Goal: Task Accomplishment & Management: Complete application form

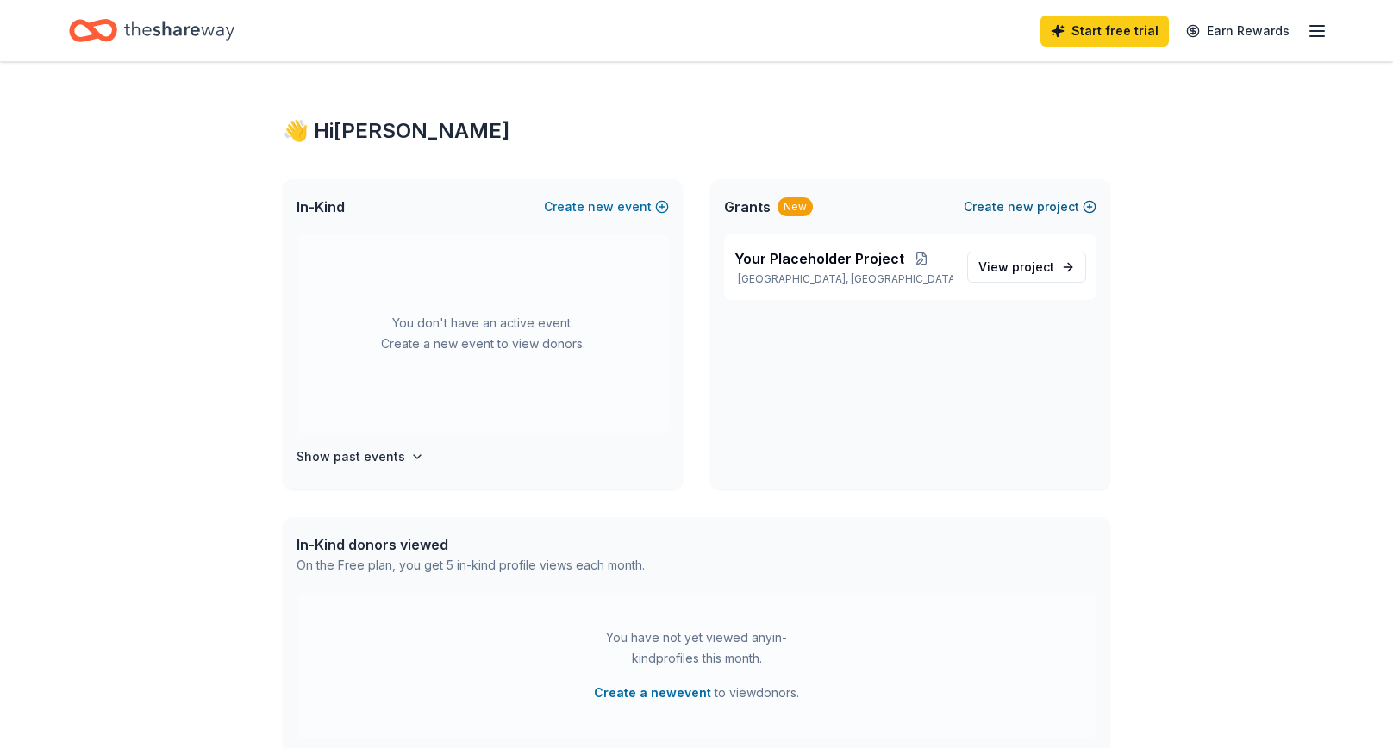
click at [1025, 206] on span "new" at bounding box center [1020, 206] width 26 height 21
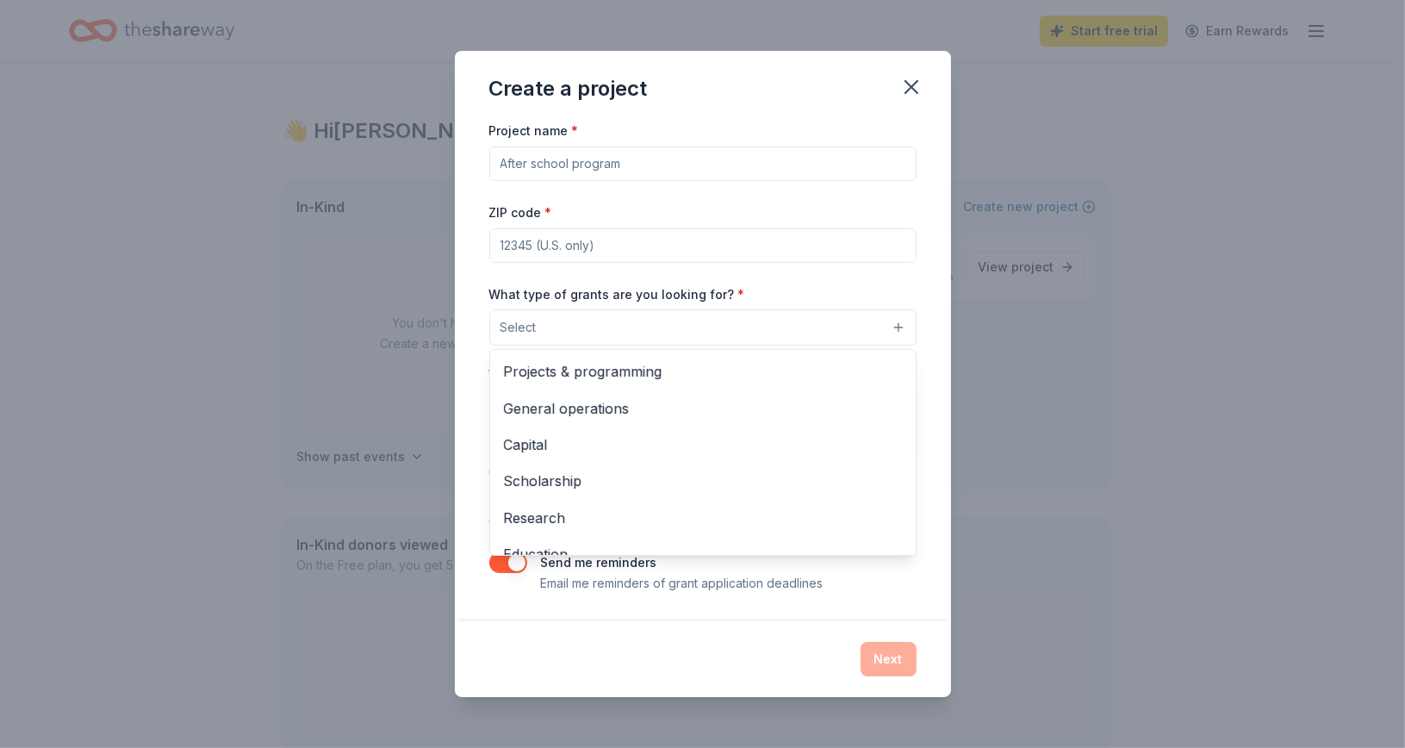
click at [892, 329] on button "Select" at bounding box center [702, 327] width 427 height 36
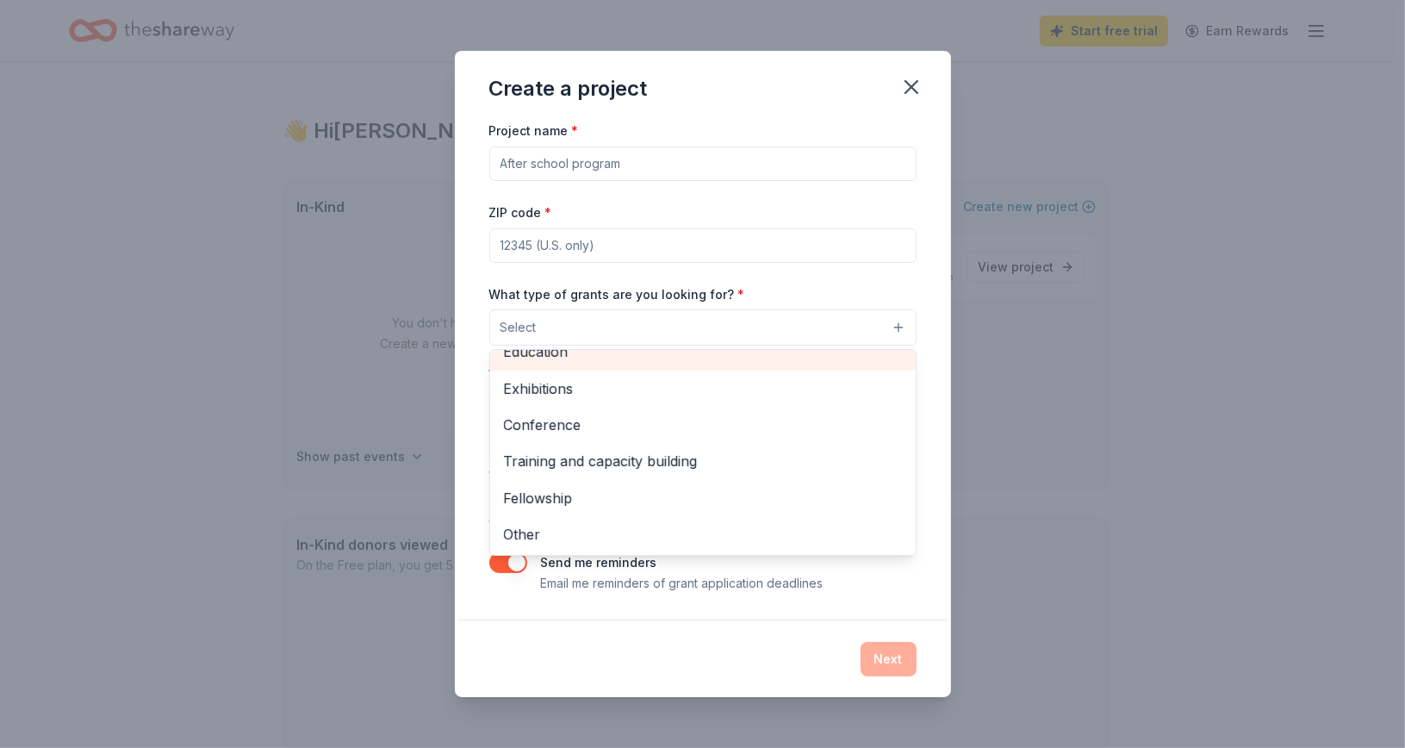
scroll to position [203, 0]
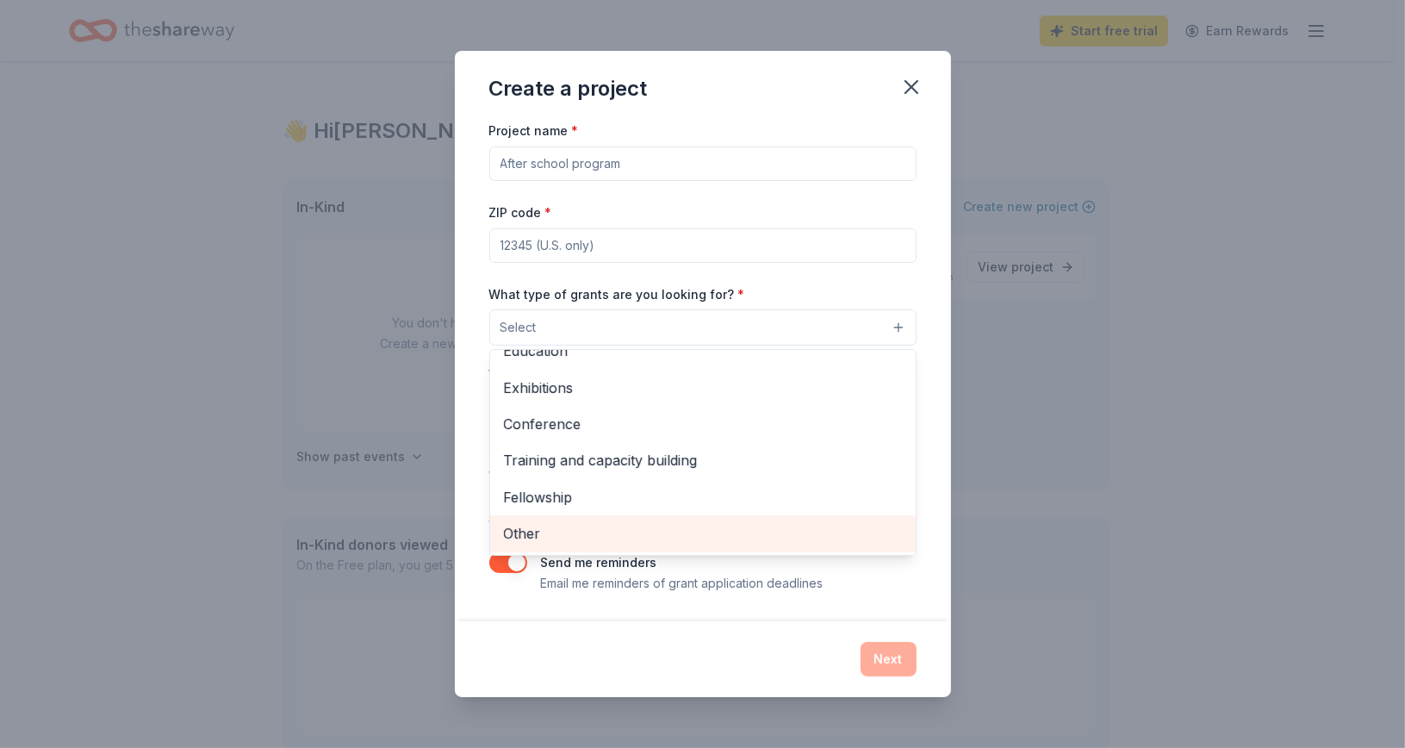
click at [589, 522] on span "Other" at bounding box center [703, 533] width 398 height 22
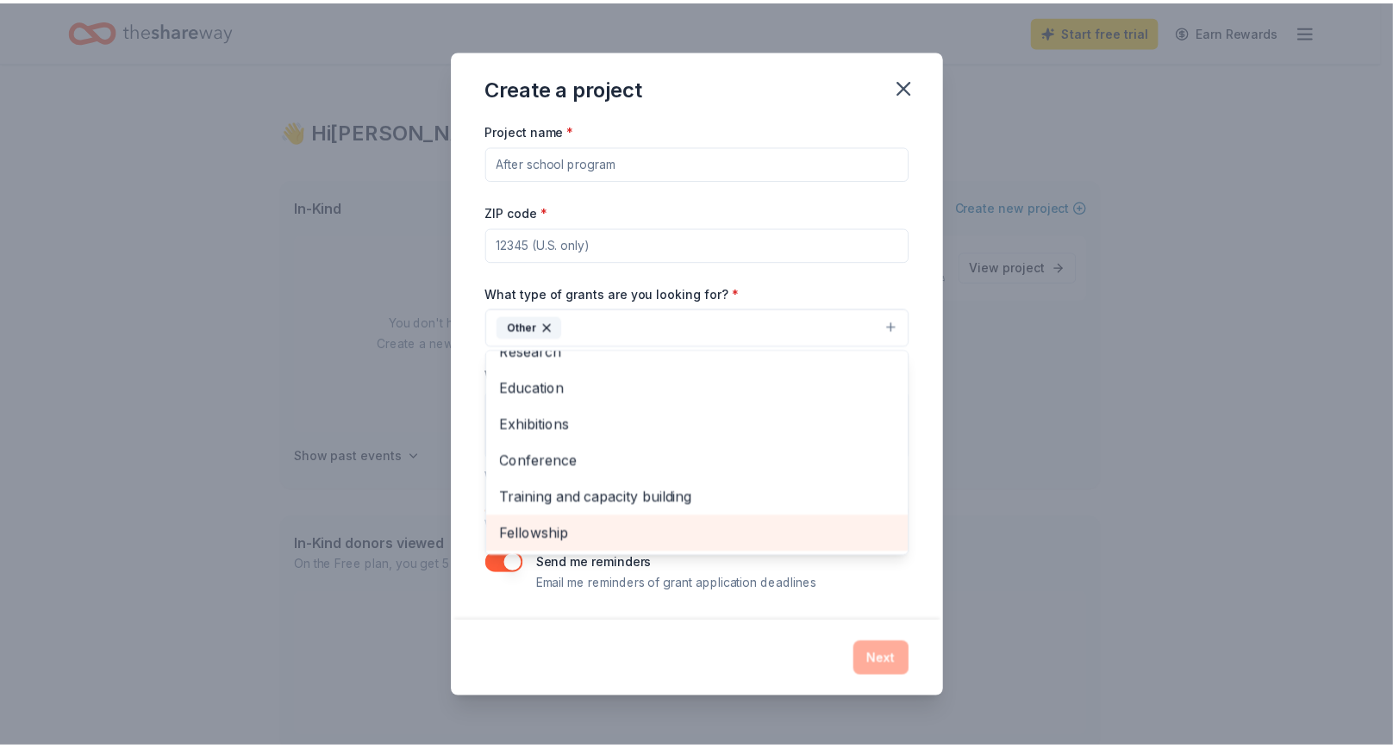
scroll to position [166, 0]
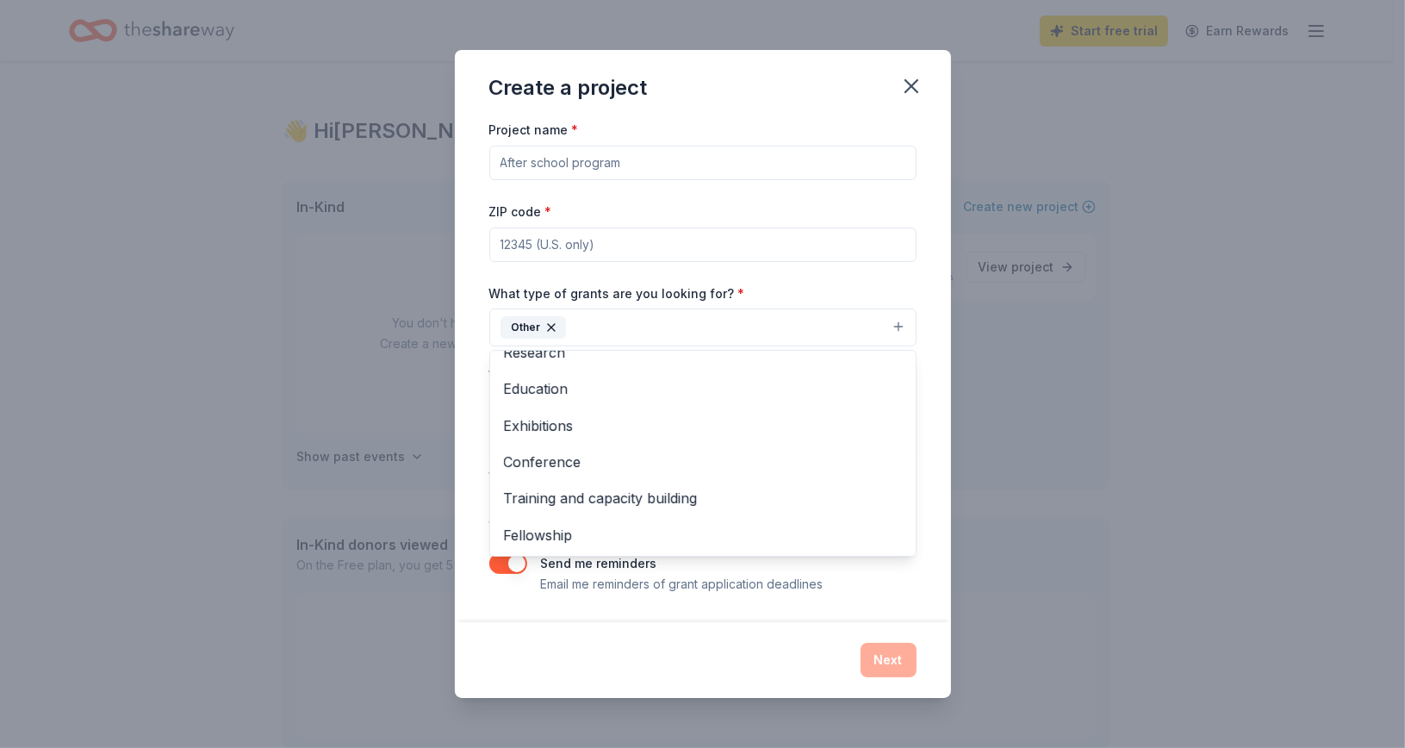
click at [791, 296] on div "What type of grants are you looking for? * Other Projects & programming General…" at bounding box center [702, 315] width 427 height 65
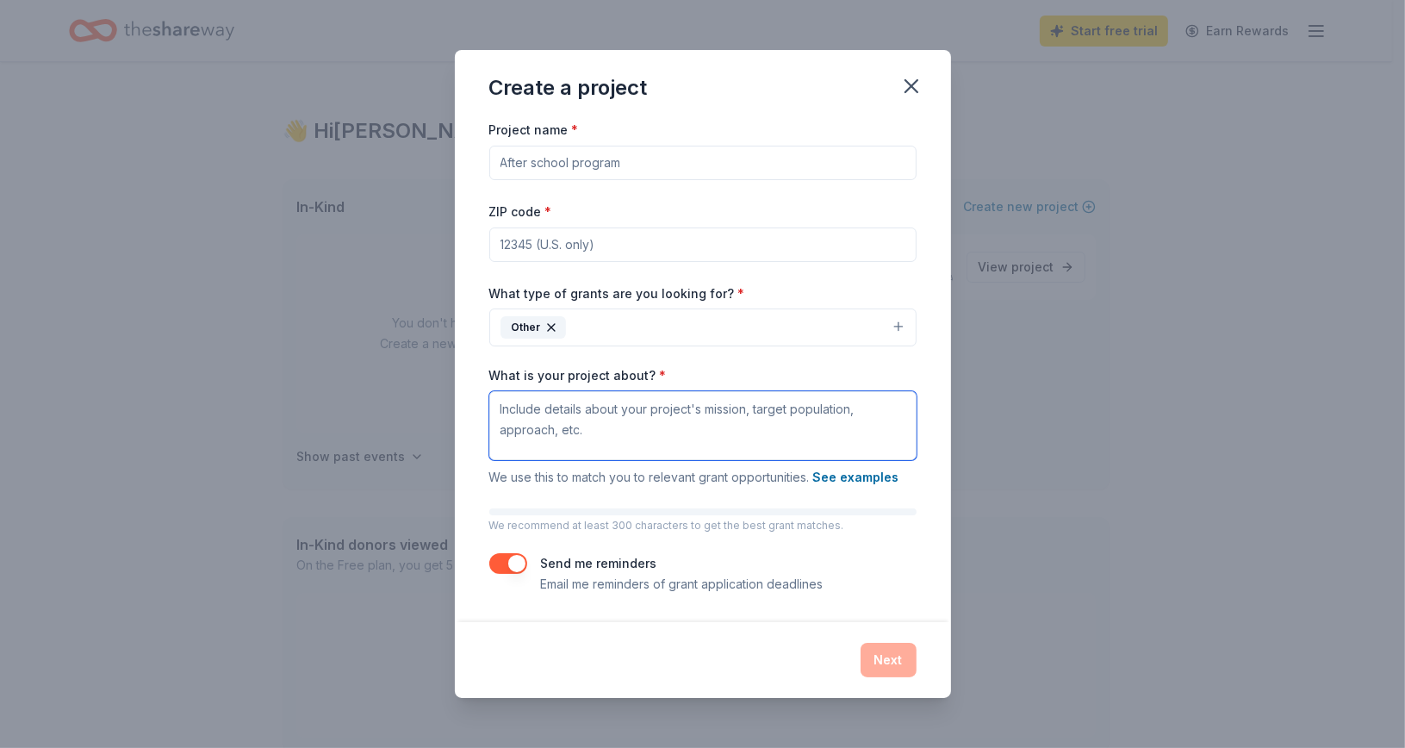
click at [617, 414] on textarea "What is your project about? *" at bounding box center [702, 425] width 427 height 69
type textarea "Cancer"
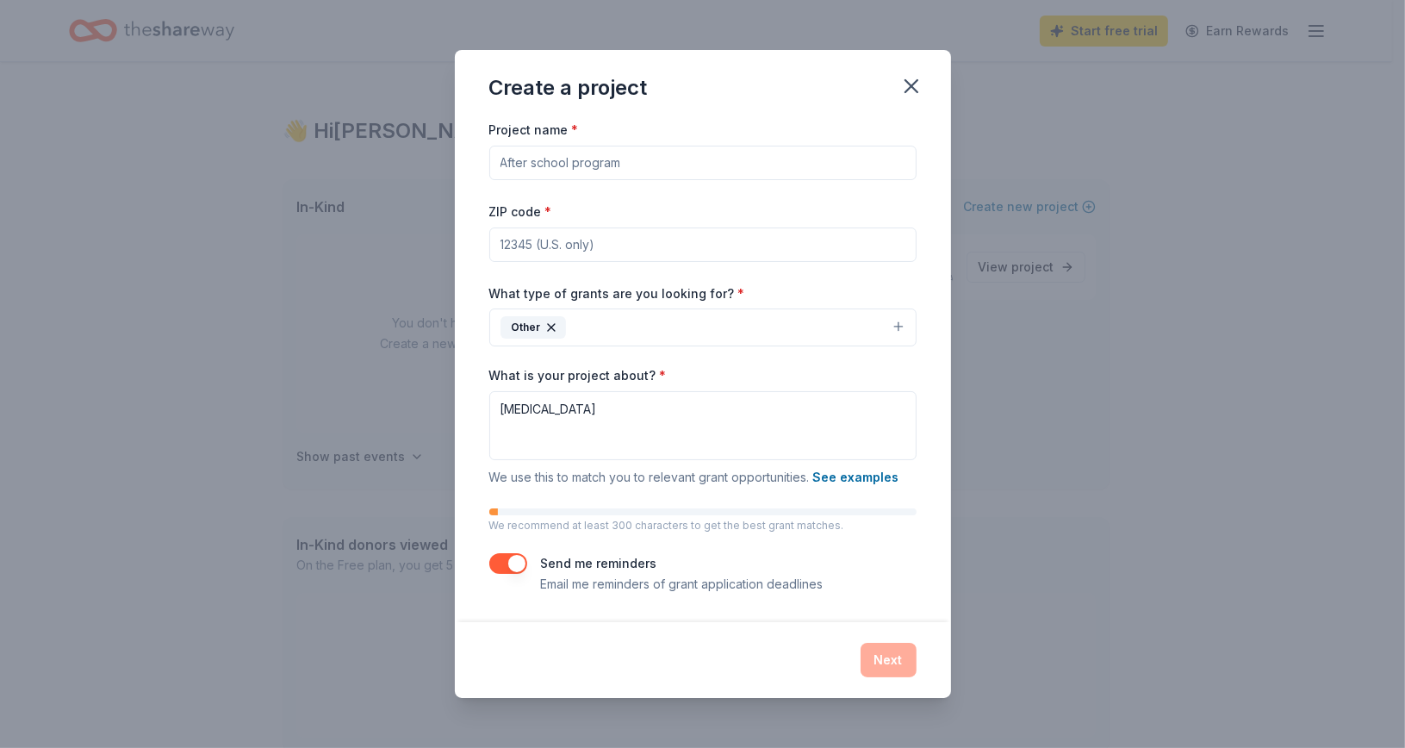
click at [569, 248] on input "ZIP code *" at bounding box center [702, 244] width 427 height 34
type input "85120"
click at [535, 164] on input "Project name *" at bounding box center [702, 163] width 427 height 34
type input "Saving [PERSON_NAME]"
click at [893, 653] on button "Next" at bounding box center [889, 660] width 56 height 34
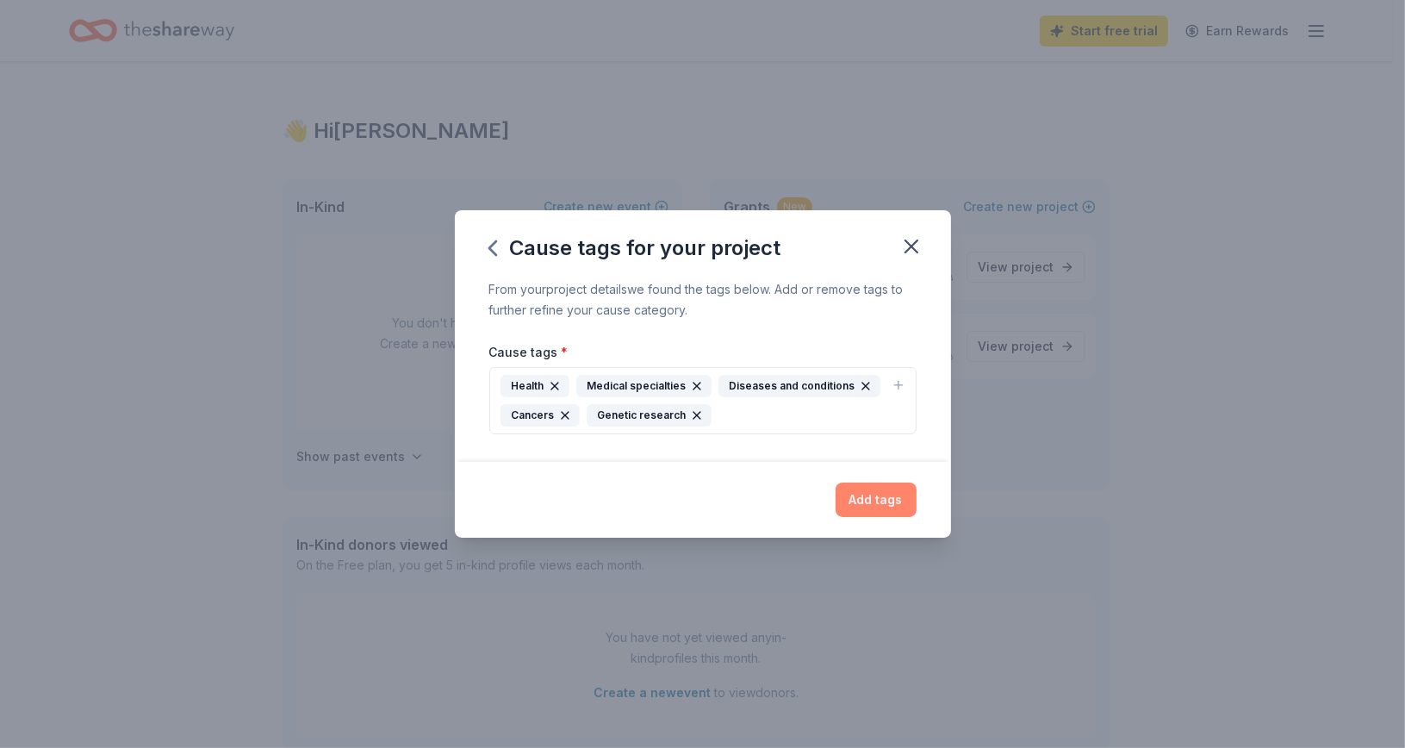
click at [891, 493] on button "Add tags" at bounding box center [876, 500] width 81 height 34
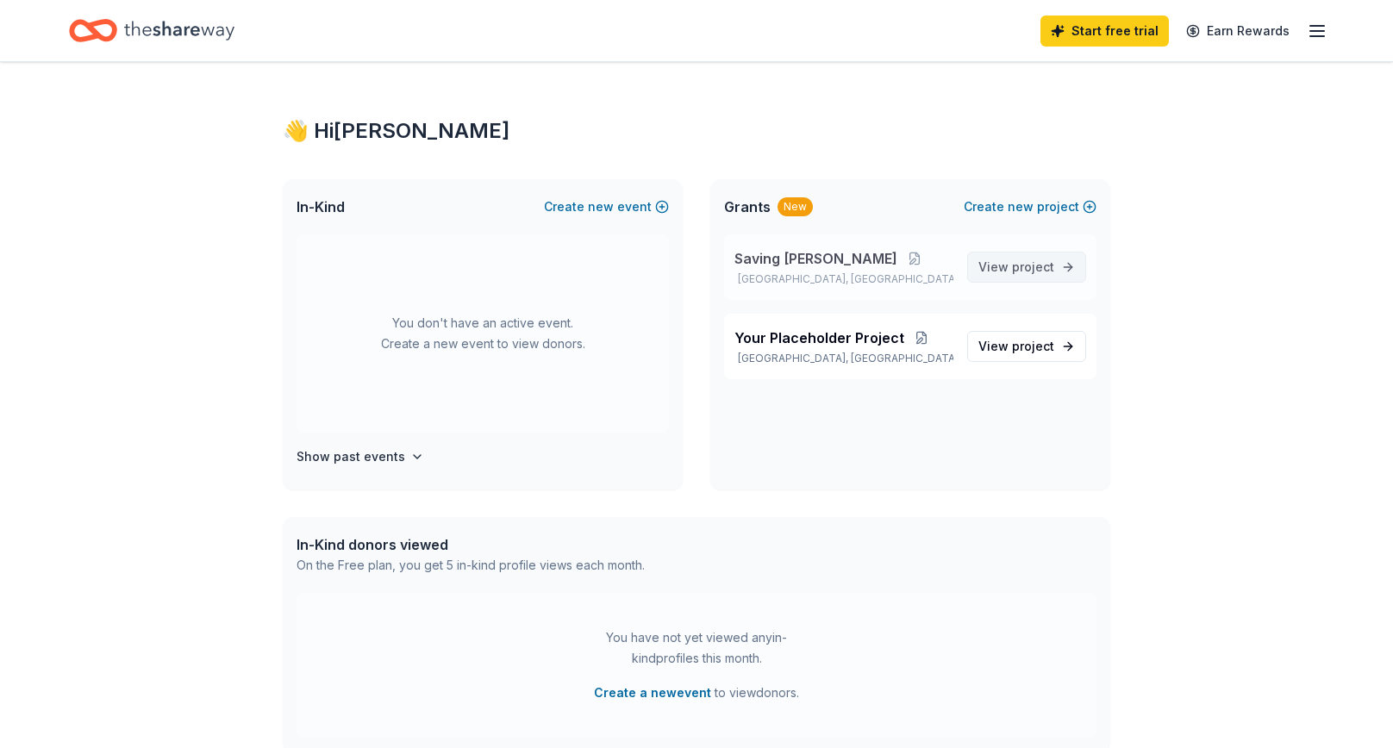
click at [993, 272] on span "View project" at bounding box center [1016, 267] width 76 height 21
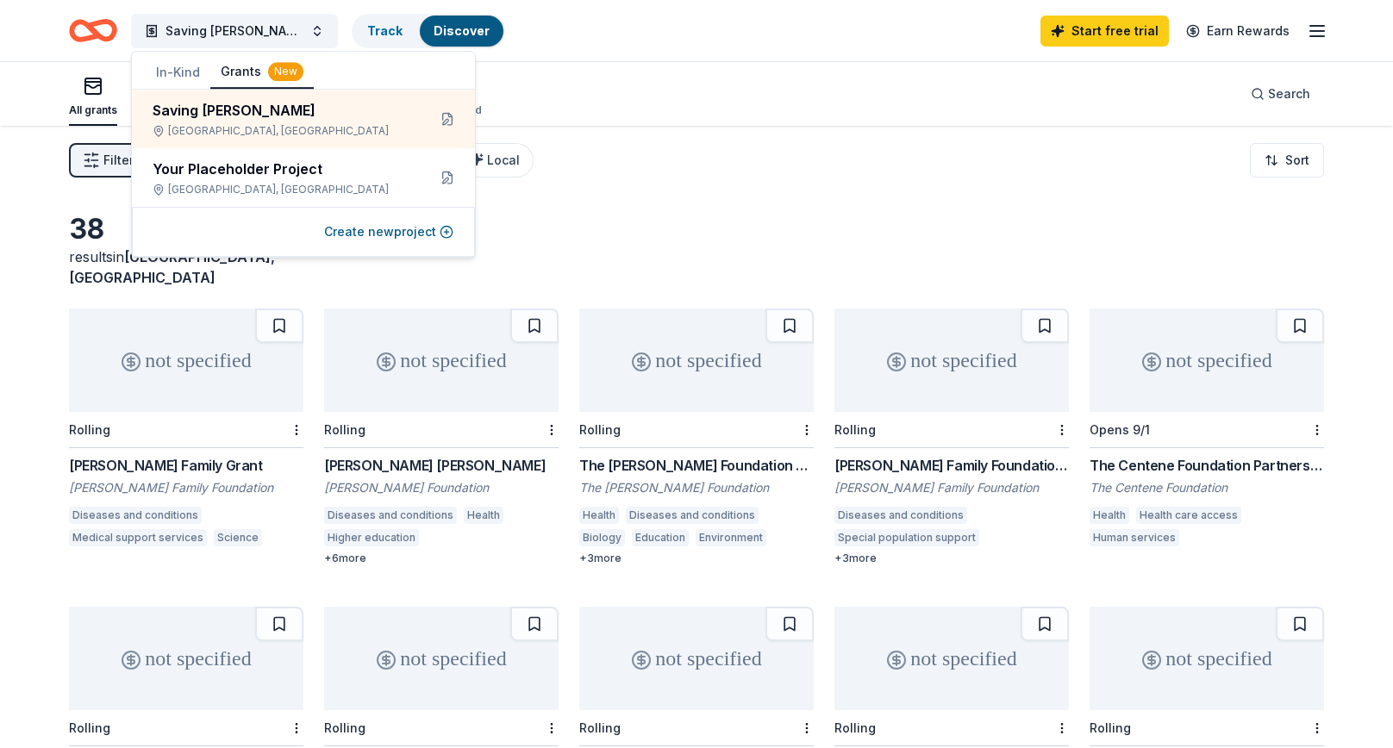
click at [645, 212] on div "38 results in Apache Junction, AZ" at bounding box center [696, 250] width 1255 height 76
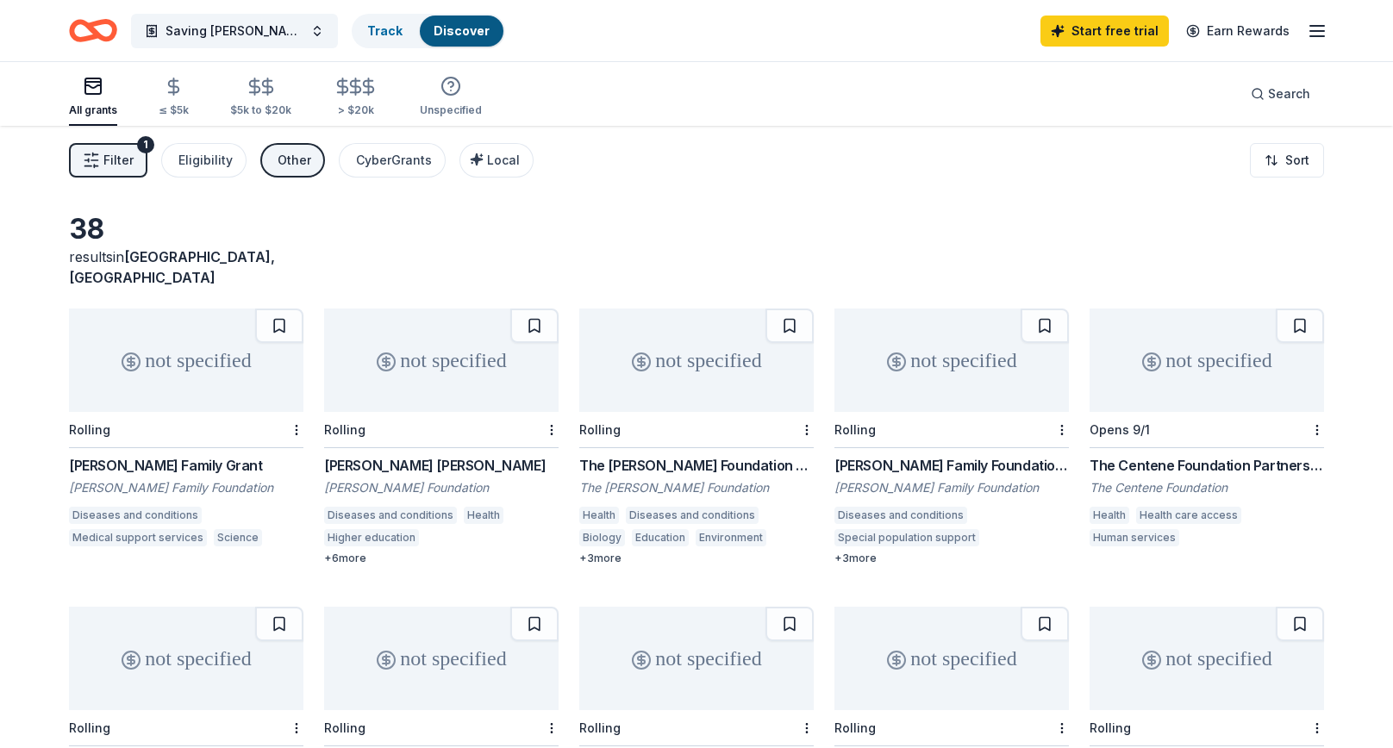
click at [197, 341] on div "not specified" at bounding box center [186, 359] width 234 height 103
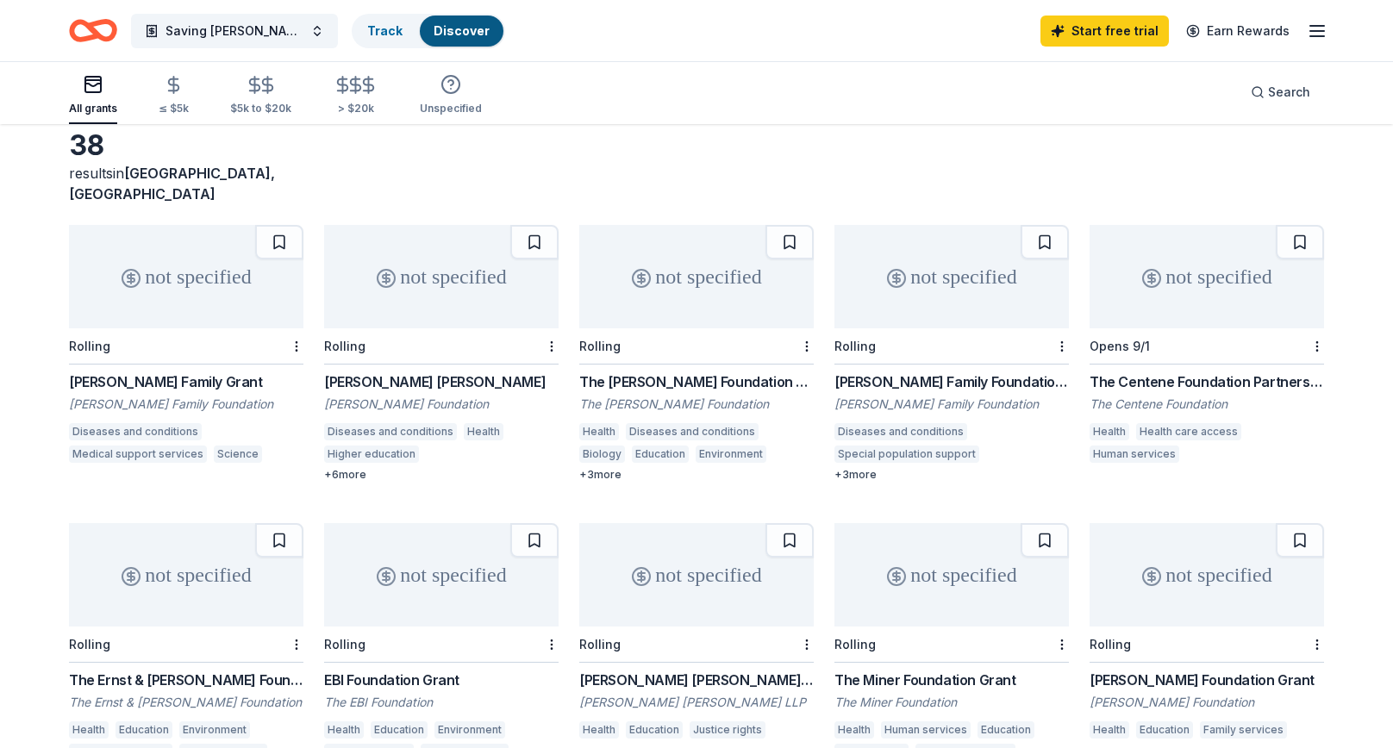
scroll to position [86, 0]
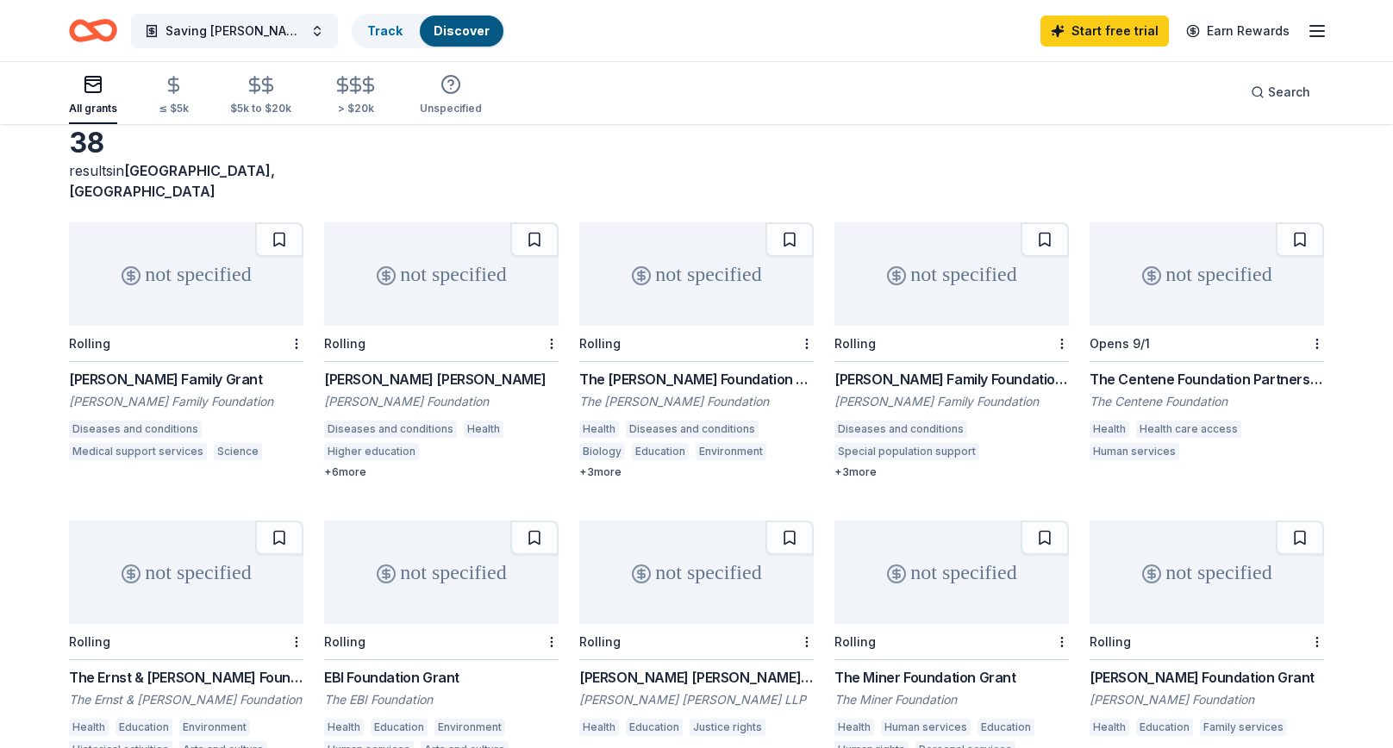
click at [424, 326] on div "Rolling" at bounding box center [441, 344] width 234 height 36
click at [658, 269] on div "not specified" at bounding box center [696, 273] width 234 height 103
click at [949, 258] on div "not specified" at bounding box center [951, 273] width 234 height 103
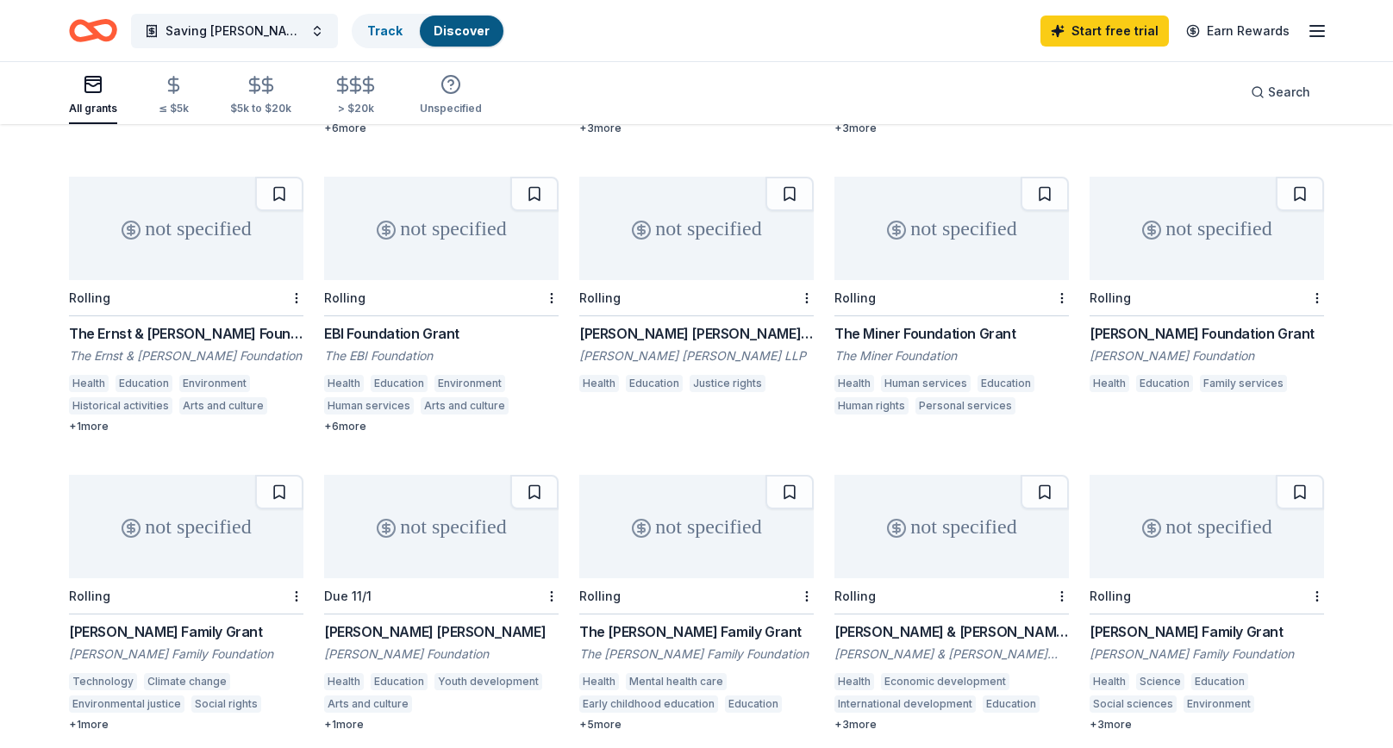
scroll to position [431, 0]
click at [1231, 485] on div "not specified" at bounding box center [1206, 525] width 234 height 103
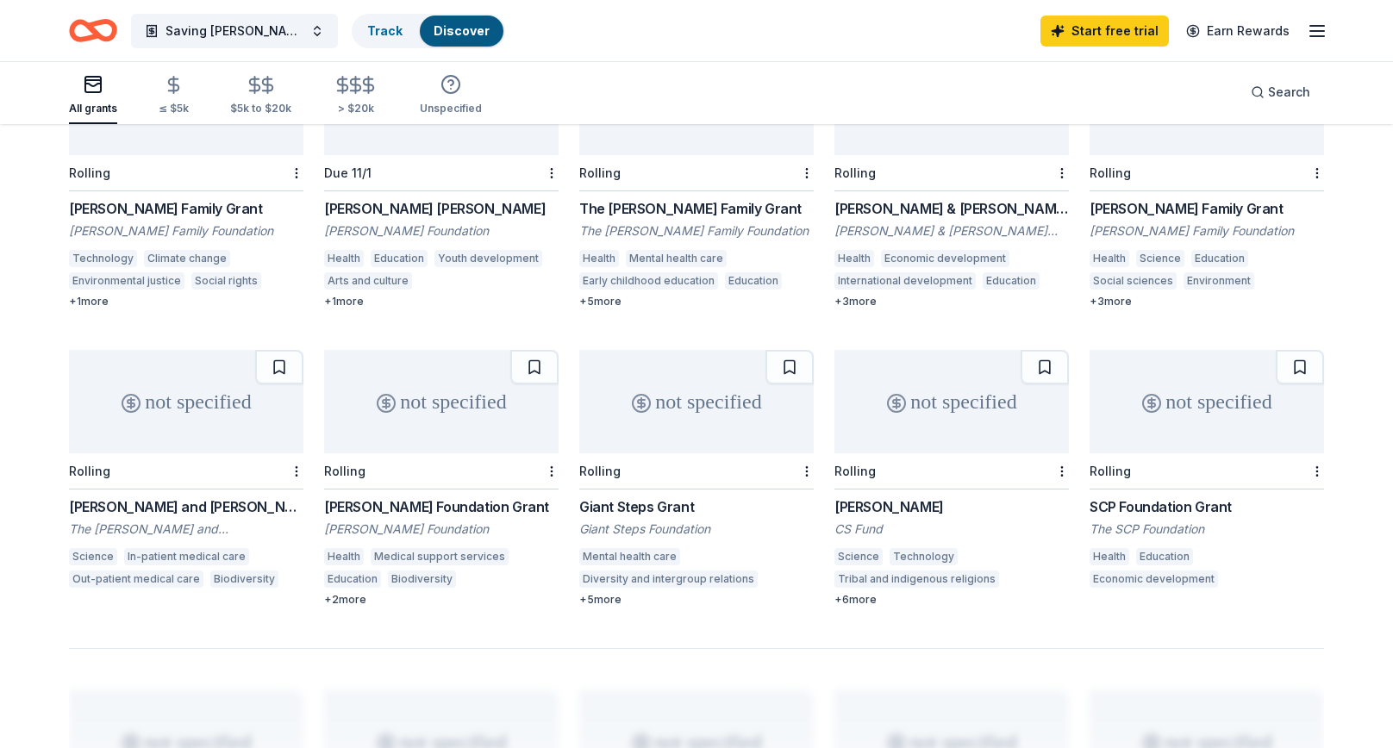
scroll to position [862, 0]
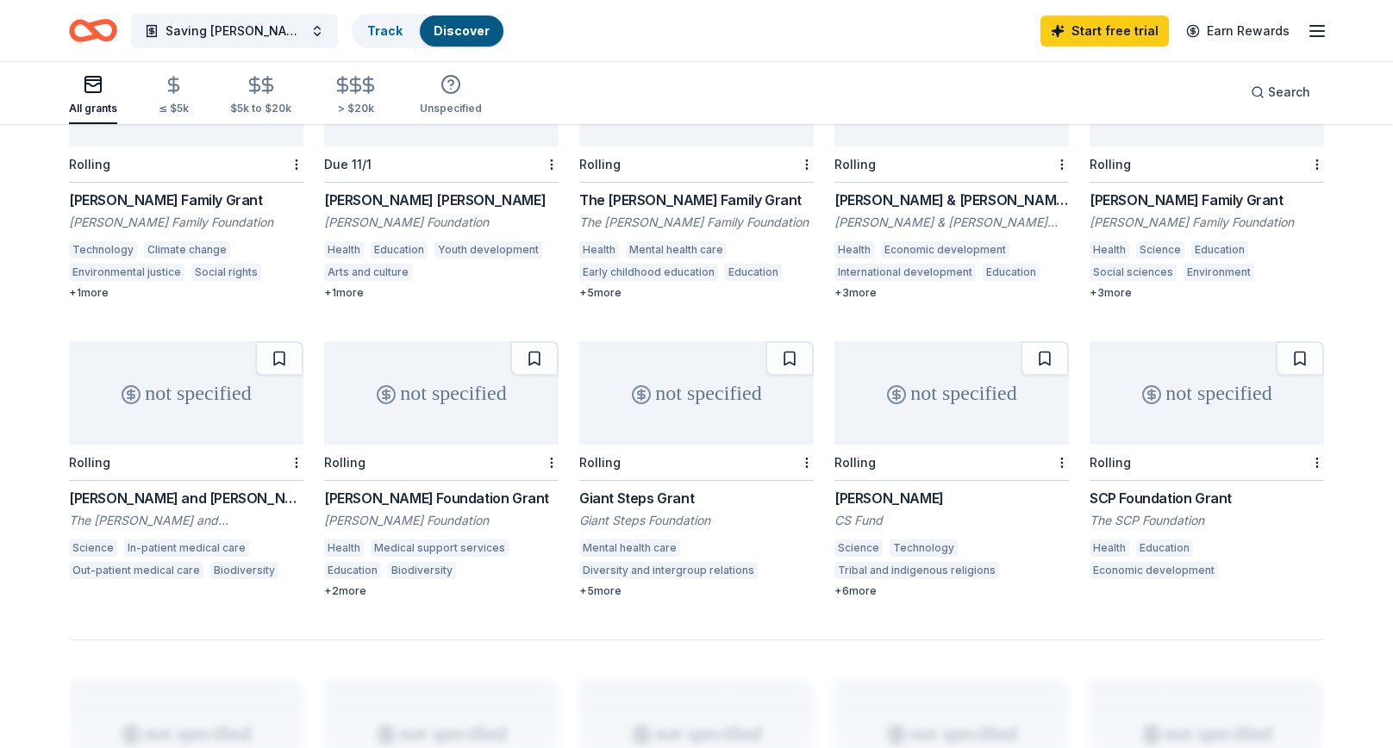
click at [935, 381] on div "not specified" at bounding box center [951, 392] width 234 height 103
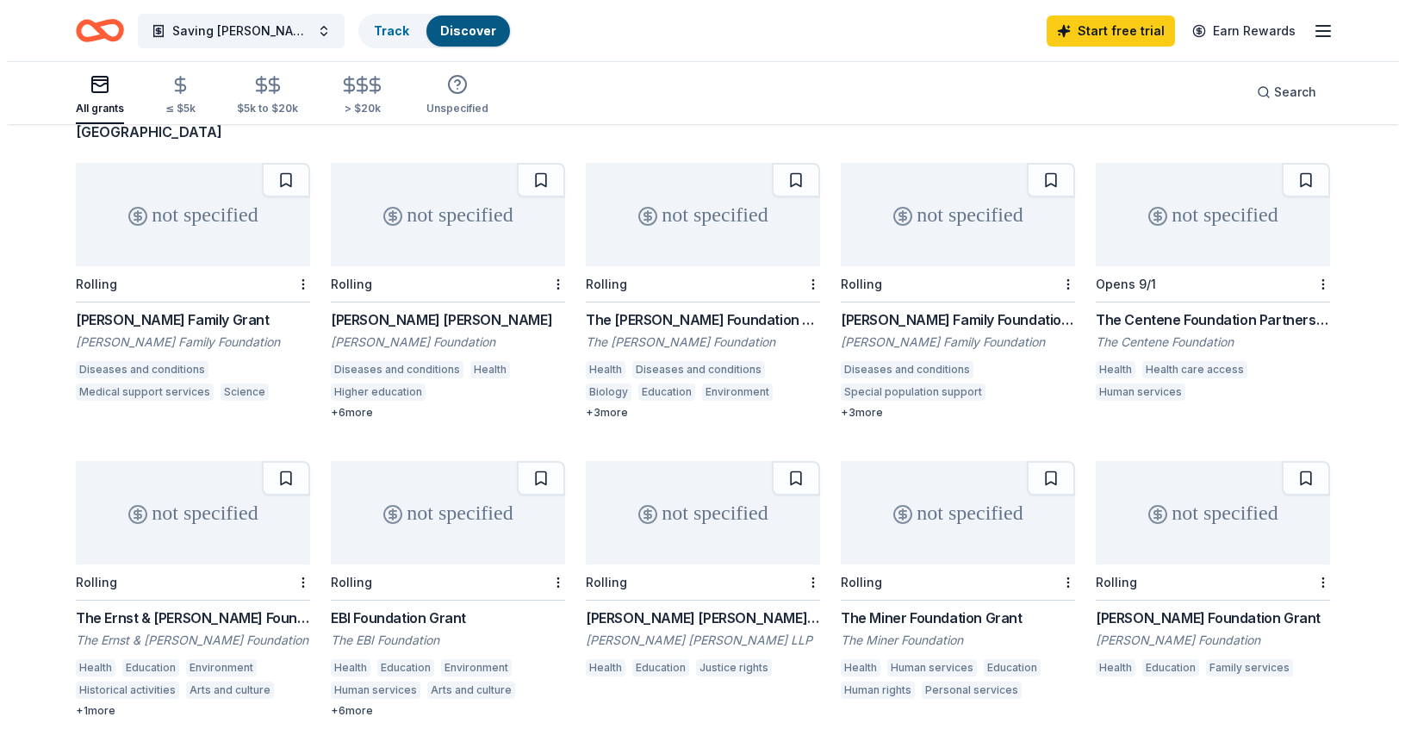
scroll to position [0, 0]
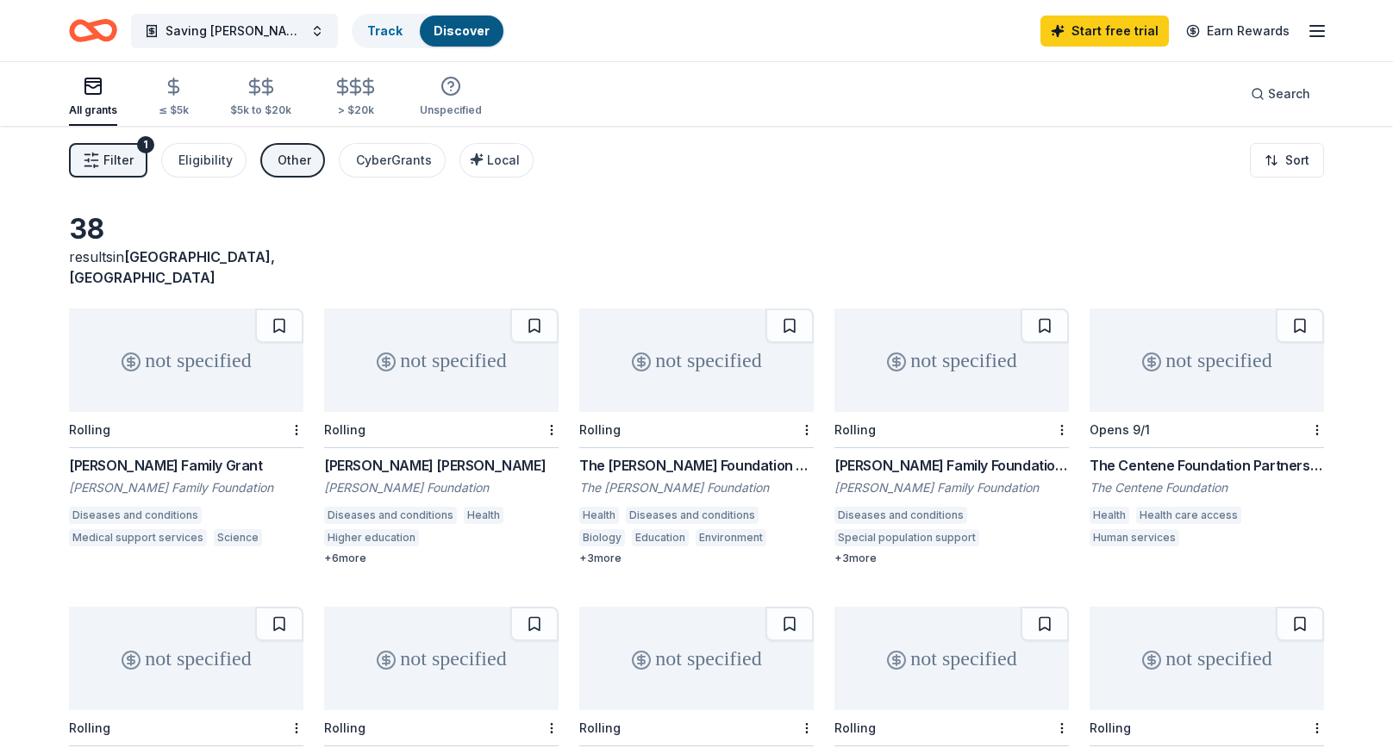
click at [117, 153] on span "Filter" at bounding box center [118, 160] width 30 height 21
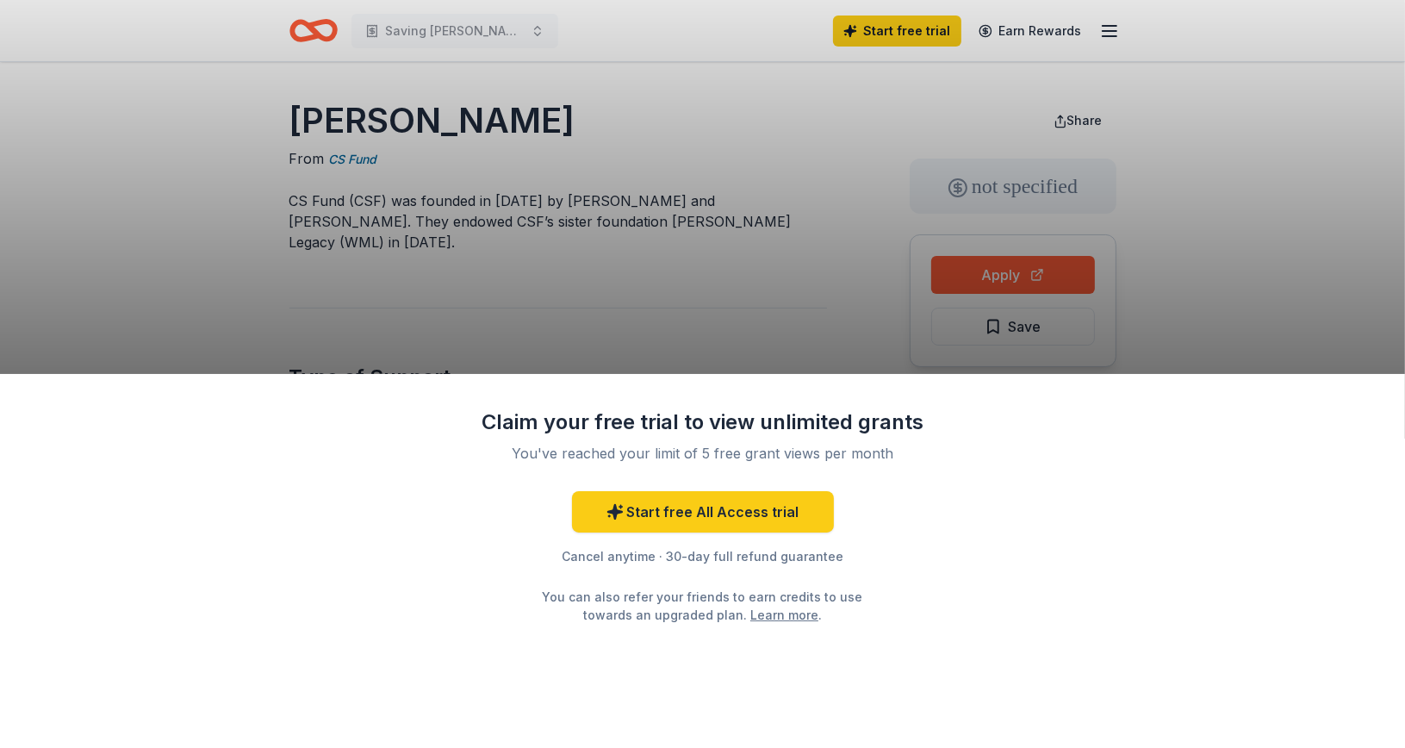
click at [746, 300] on div "Claim your free trial to view unlimited grants You've reached your limit of 5 f…" at bounding box center [702, 374] width 1405 height 748
click at [1195, 144] on div "Claim your free trial to view unlimited grants You've reached your limit of 5 f…" at bounding box center [702, 374] width 1405 height 748
